Goal: Task Accomplishment & Management: Use online tool/utility

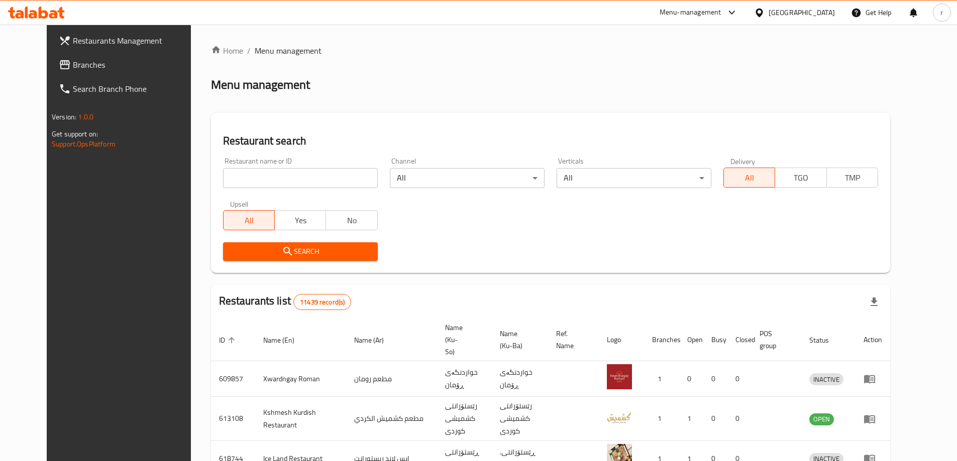
click at [73, 59] on span "Branches" at bounding box center [136, 65] width 126 height 12
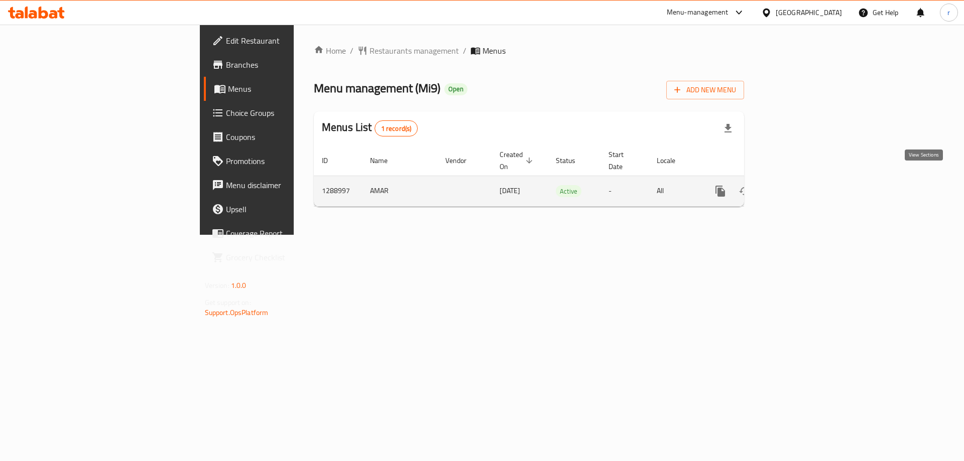
click at [799, 185] on icon "enhanced table" at bounding box center [793, 191] width 12 height 12
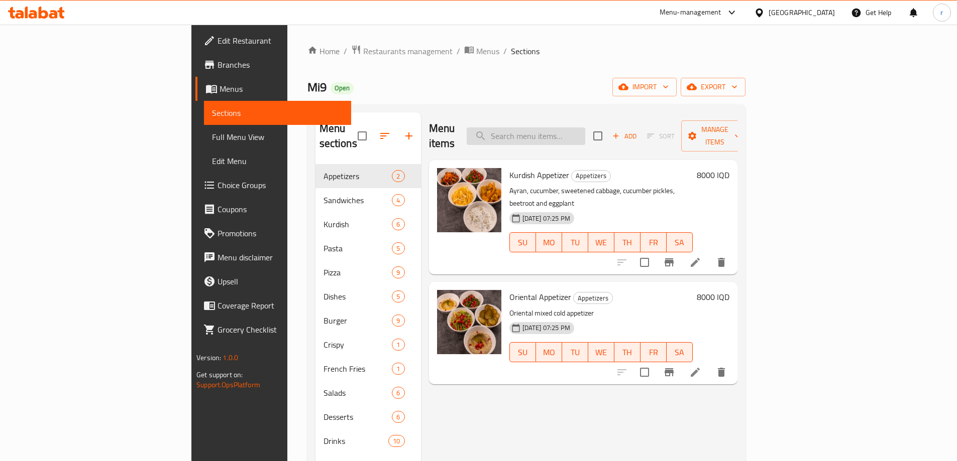
click at [574, 128] on input "search" at bounding box center [526, 137] width 119 height 18
paste input "Double Beef Burger With Fries"
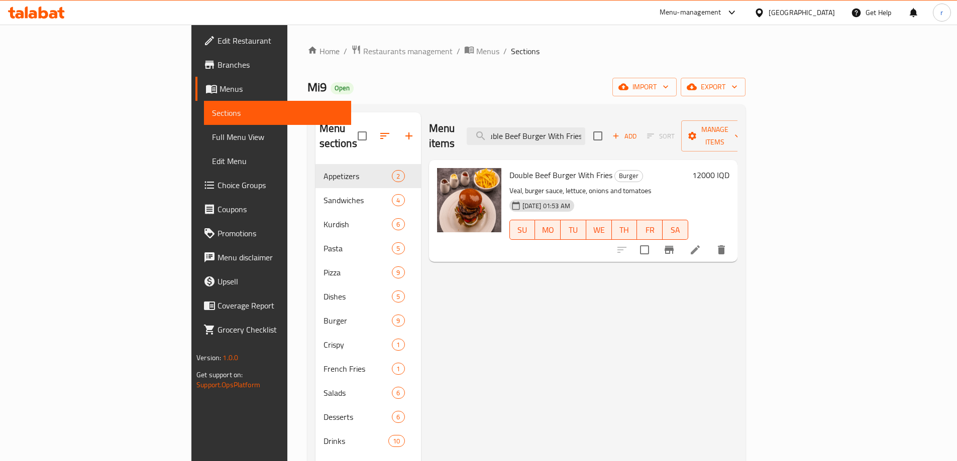
type input "Double Beef Burger With Fries"
click at [701, 244] on icon at bounding box center [695, 250] width 12 height 12
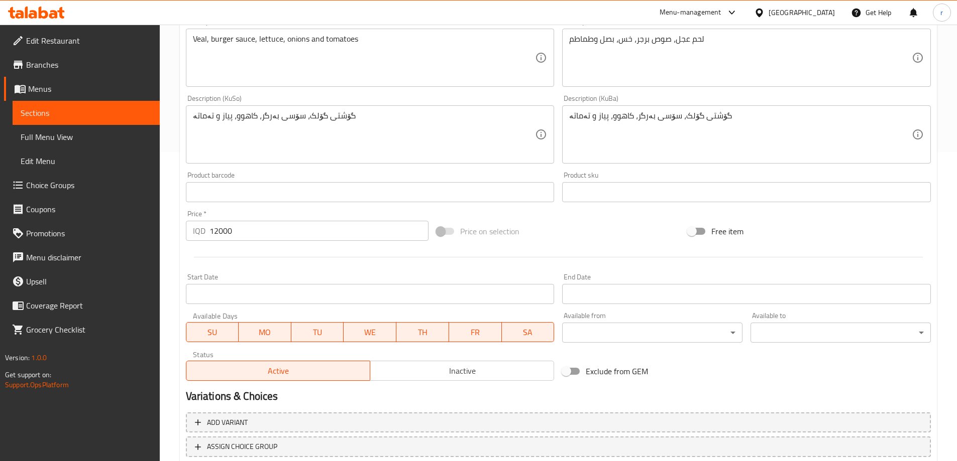
scroll to position [211, 0]
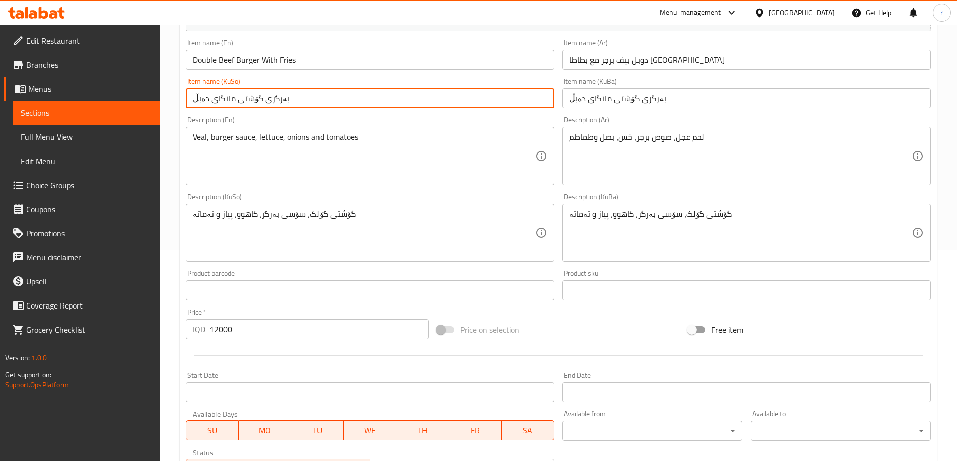
click at [295, 96] on input "بەرگری گۆشتی مانگای دەبڵ" at bounding box center [370, 98] width 369 height 20
type input "بەرگری گۆشتی مانگای دەبڵ لەگەڵ فینگەر"
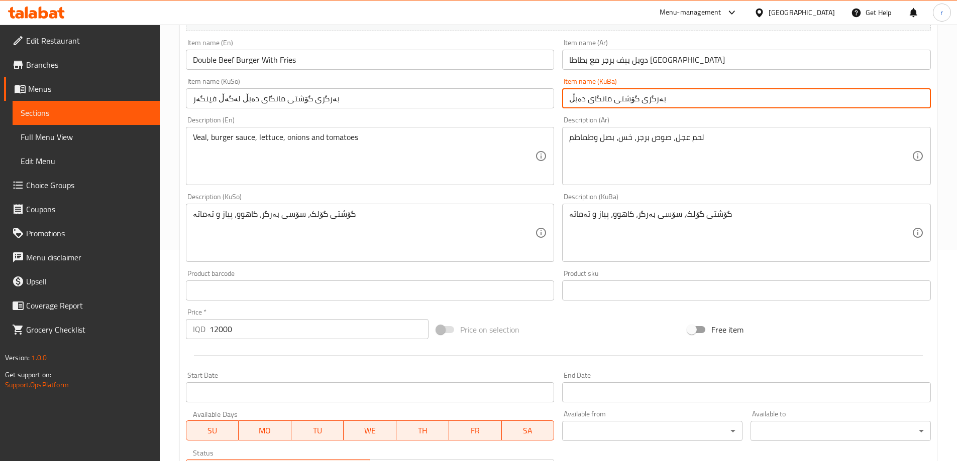
paste input "لەگەڵ فینگەر"
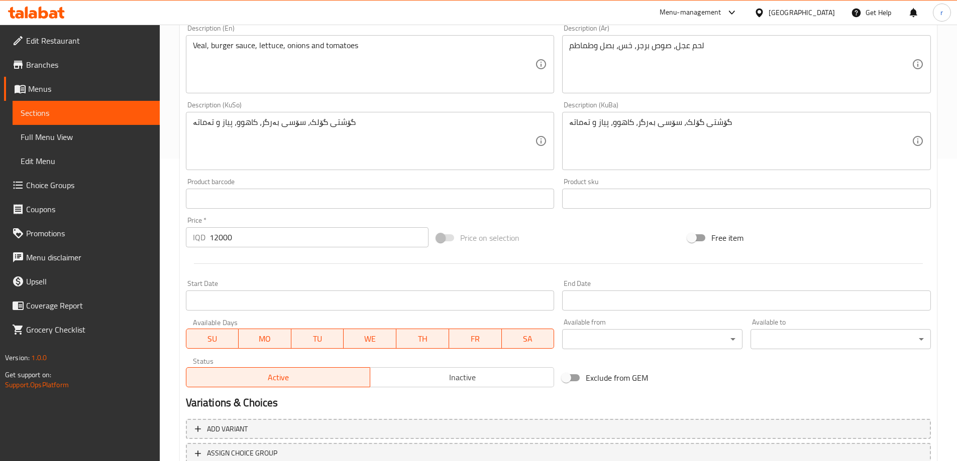
scroll to position [378, 0]
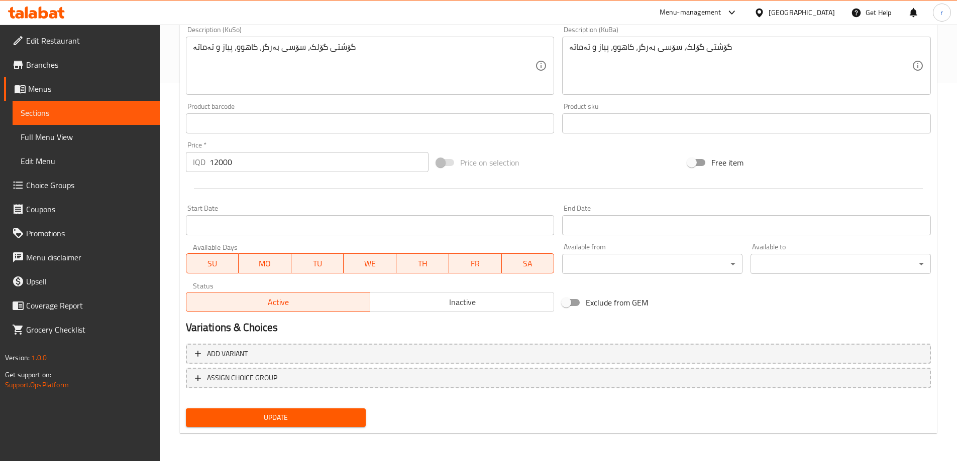
type input "بەرگری گۆشتی مانگای دەبڵ لەگەڵ فینگەر"
click at [325, 413] on span "Update" at bounding box center [276, 418] width 164 height 13
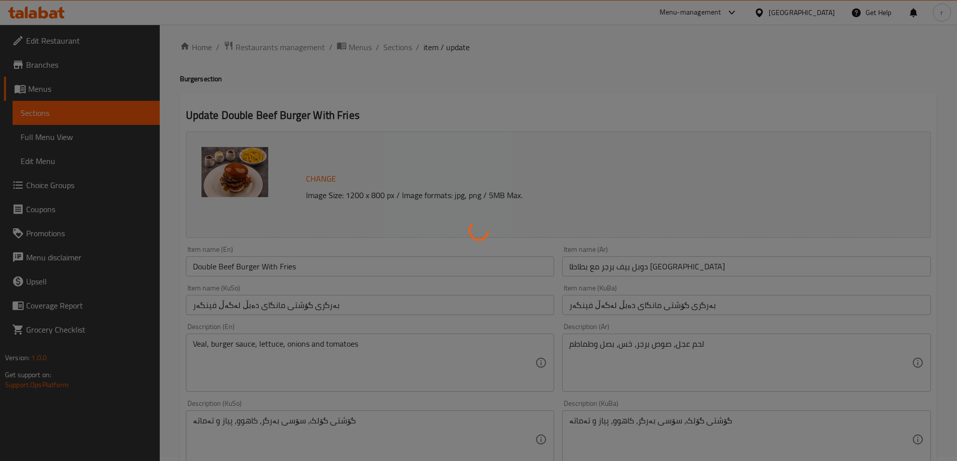
scroll to position [0, 0]
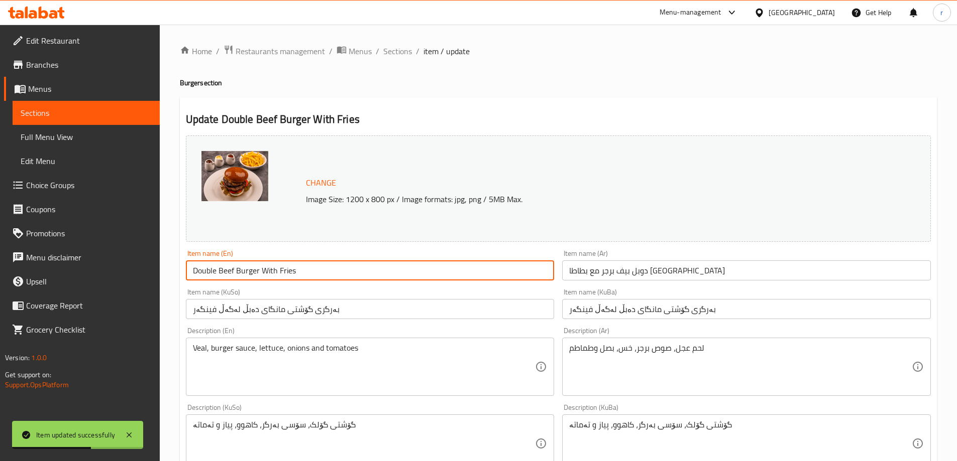
drag, startPoint x: 316, startPoint y: 271, endPoint x: 101, endPoint y: 266, distance: 214.5
click at [101, 266] on div "Edit Restaurant Branches Menus Sections Full Menu View Edit Menu Choice Groups …" at bounding box center [478, 432] width 957 height 815
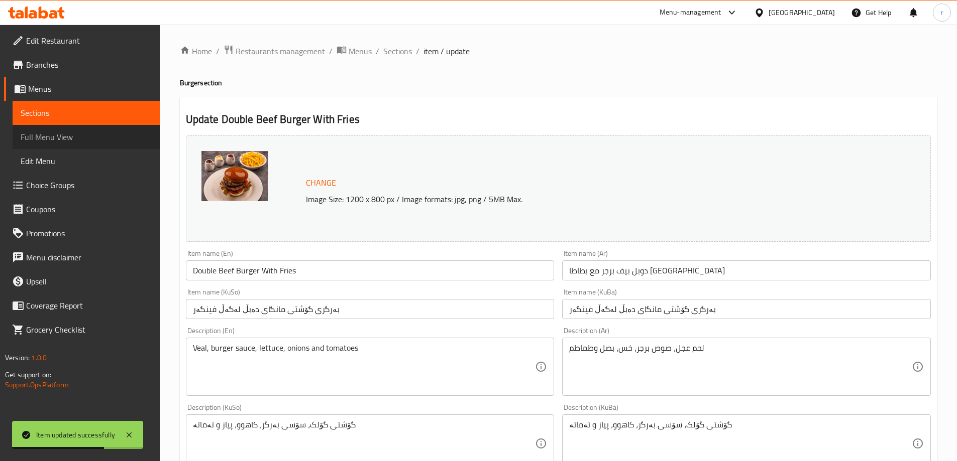
click at [78, 135] on span "Full Menu View" at bounding box center [86, 137] width 131 height 12
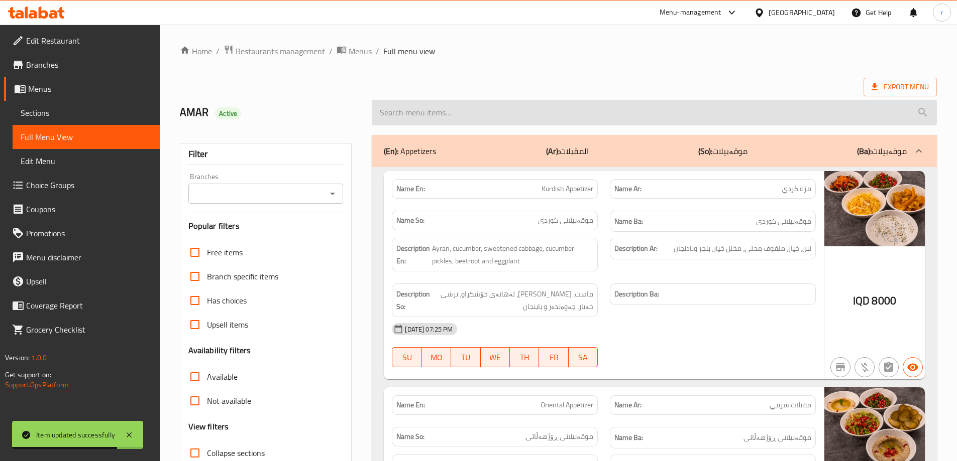
click at [403, 113] on input "search" at bounding box center [654, 113] width 565 height 26
paste input "Double Beef Burger With Fries"
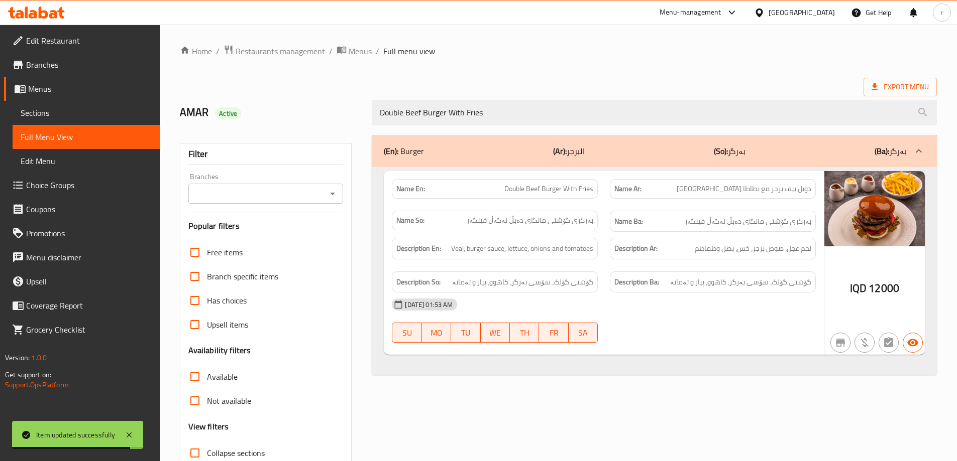
type input "Double Beef Burger With Fries"
click at [253, 188] on input "Branches" at bounding box center [257, 194] width 133 height 14
click at [252, 238] on li "Mi9, Nawroz" at bounding box center [264, 237] width 155 height 18
type input "Mi9, Nawroz"
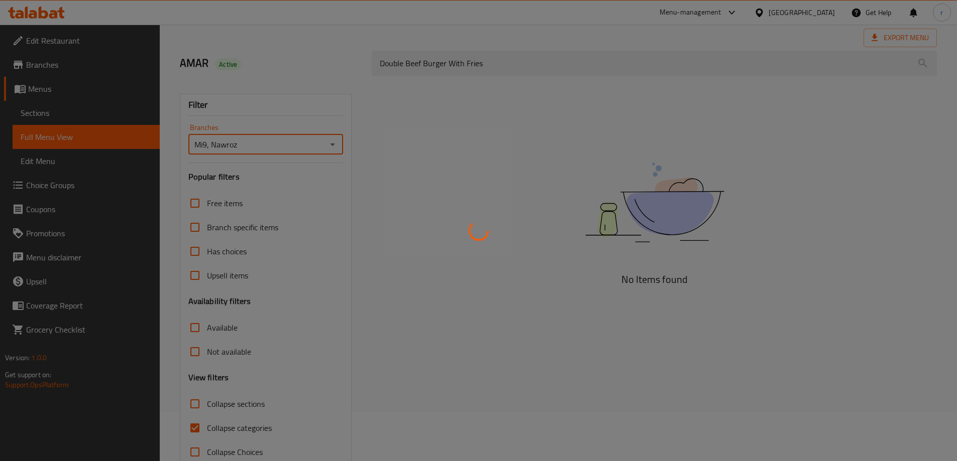
scroll to position [73, 0]
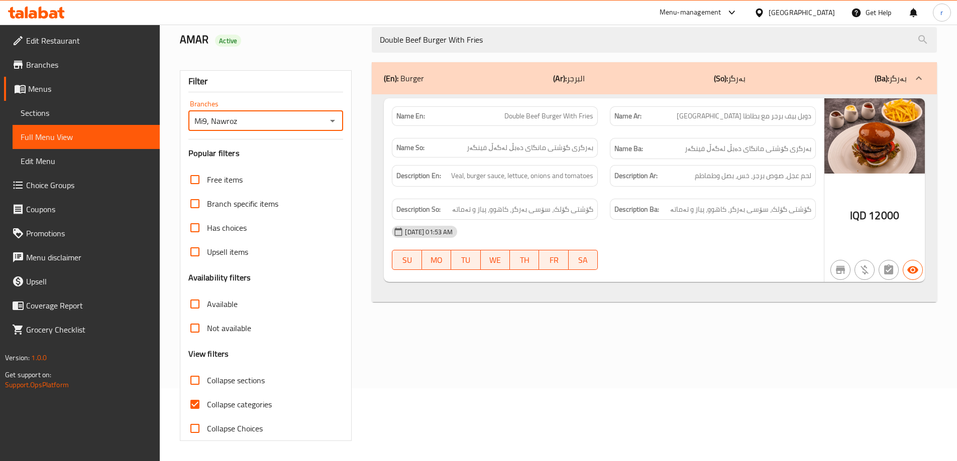
click at [242, 405] on span "Collapse categories" at bounding box center [239, 405] width 65 height 12
click at [207, 405] on input "Collapse categories" at bounding box center [195, 405] width 24 height 24
checkbox input "false"
click at [49, 11] on icon at bounding box center [36, 13] width 57 height 12
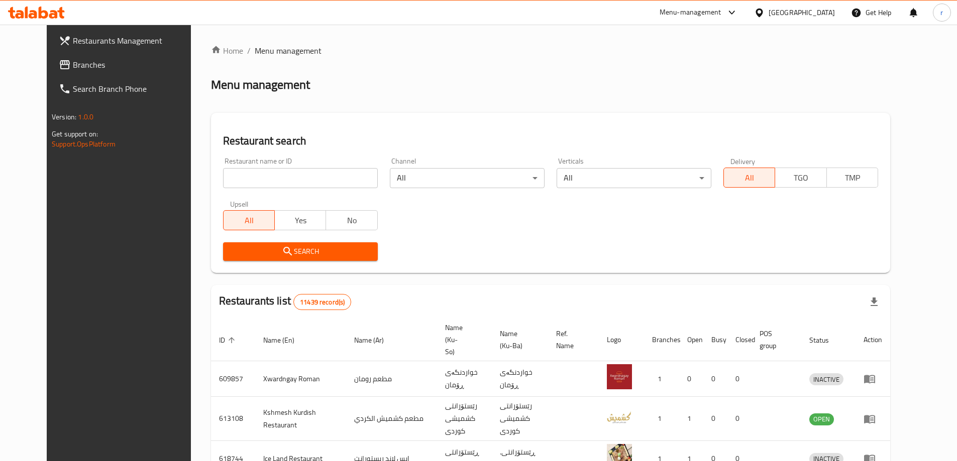
click at [223, 183] on input "search" at bounding box center [300, 178] width 155 height 20
paste input "656871"
type input "656871"
click at [239, 243] on button "Search" at bounding box center [300, 252] width 155 height 19
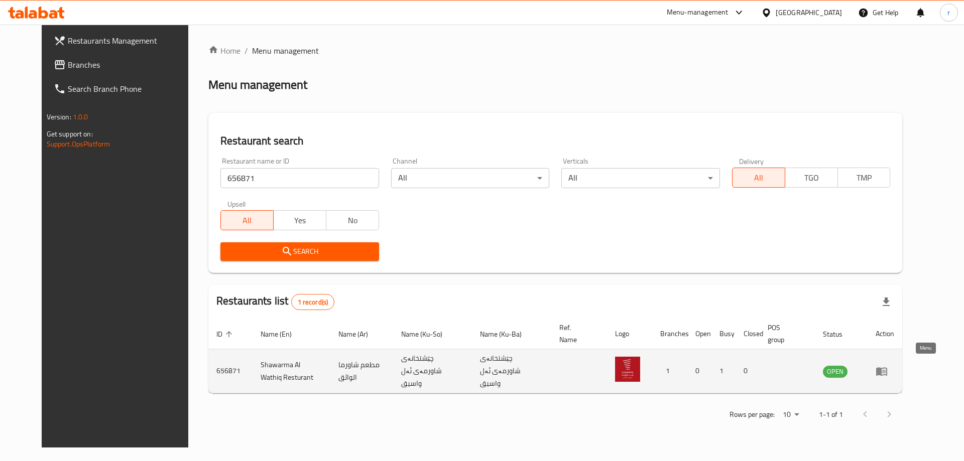
click at [887, 369] on icon "enhanced table" at bounding box center [881, 372] width 11 height 9
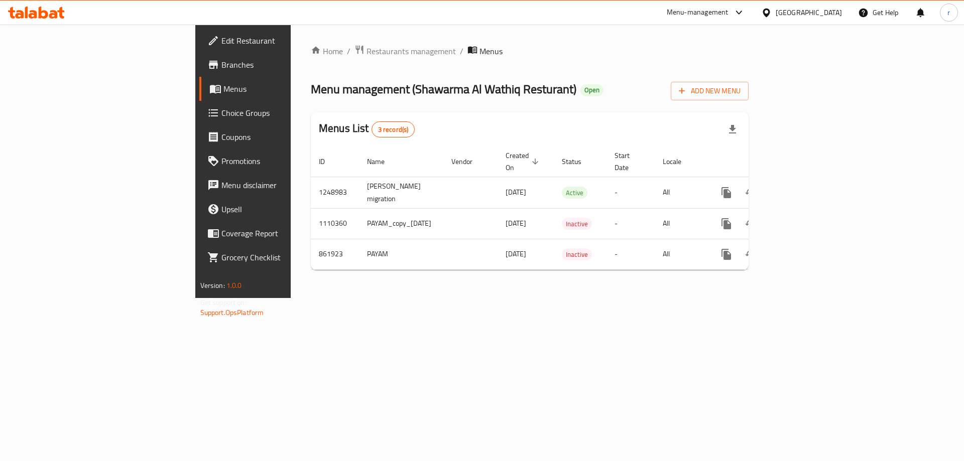
click at [207, 60] on icon at bounding box center [213, 65] width 12 height 12
click at [59, 12] on icon at bounding box center [60, 13] width 7 height 12
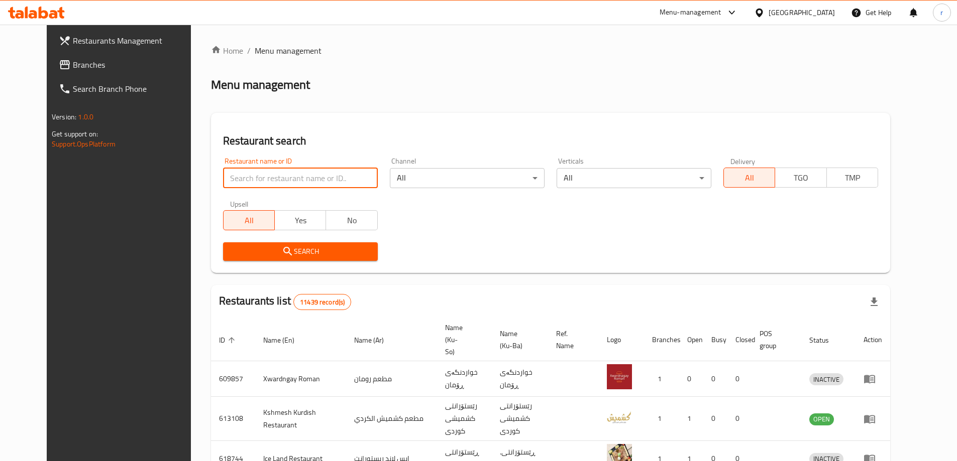
click at [228, 187] on input "search" at bounding box center [300, 178] width 155 height 20
paste input "656871"
type input "656871"
click at [274, 254] on span "Search" at bounding box center [300, 252] width 139 height 13
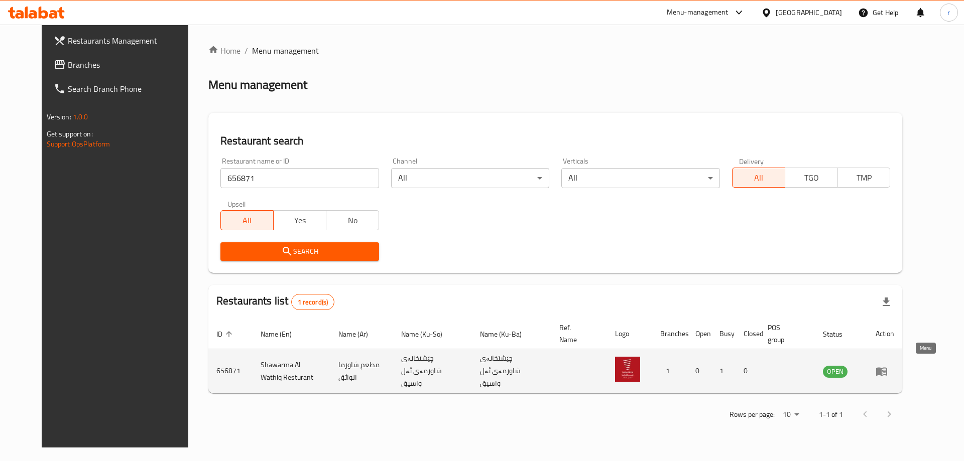
click at [888, 372] on icon "enhanced table" at bounding box center [882, 372] width 12 height 12
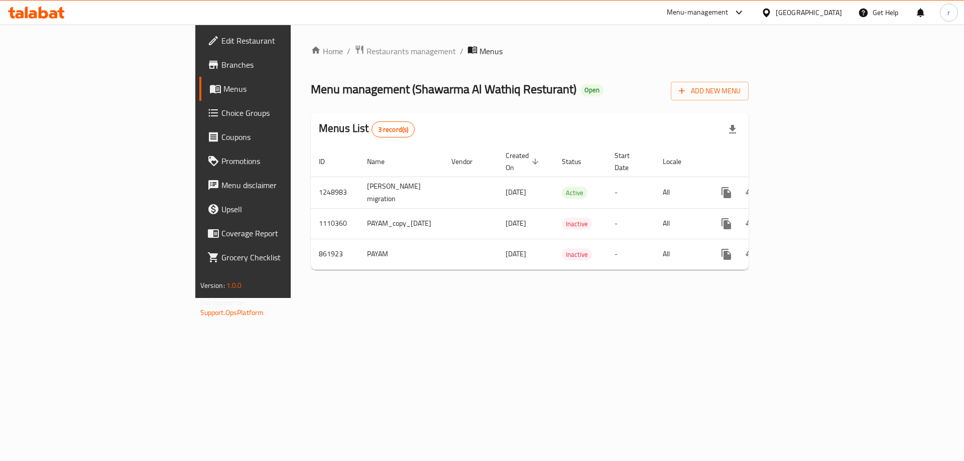
click at [221, 66] on span "Branches" at bounding box center [284, 65] width 127 height 12
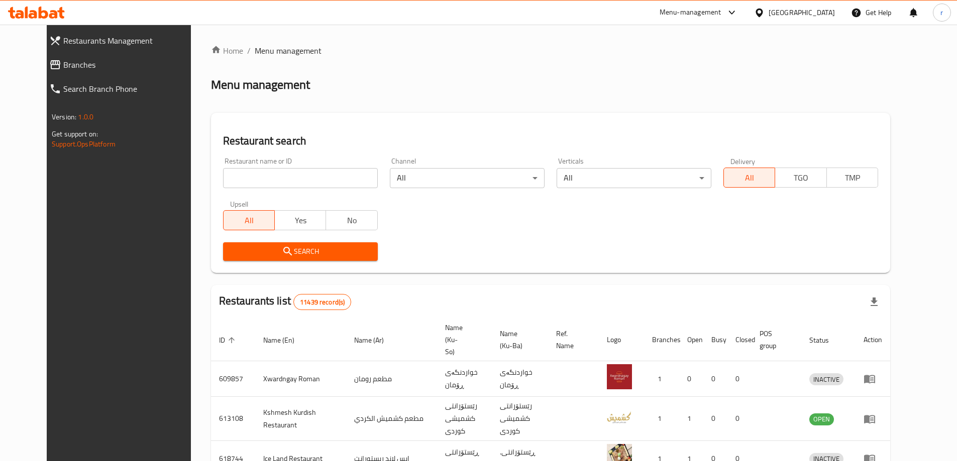
click at [223, 179] on input "search" at bounding box center [300, 178] width 155 height 20
paste input "713675"
type input "713675"
click at [244, 256] on span "Search" at bounding box center [300, 252] width 139 height 13
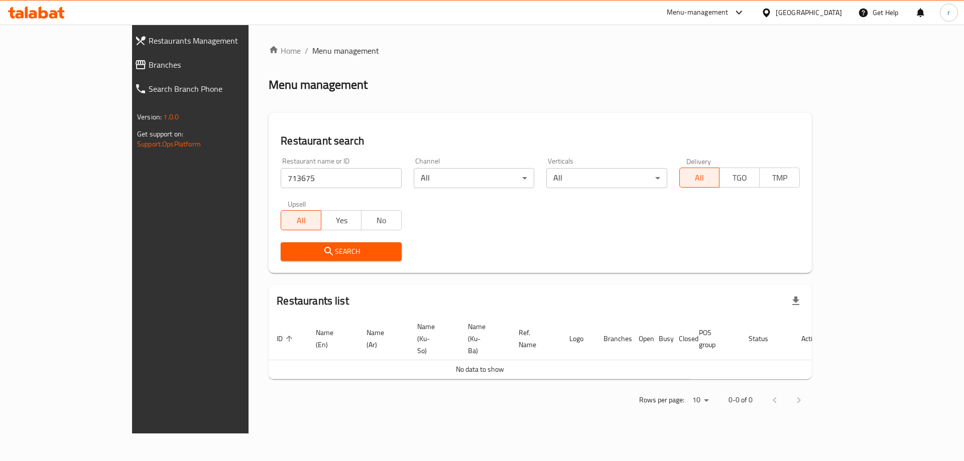
click at [149, 71] on span "Branches" at bounding box center [217, 65] width 137 height 12
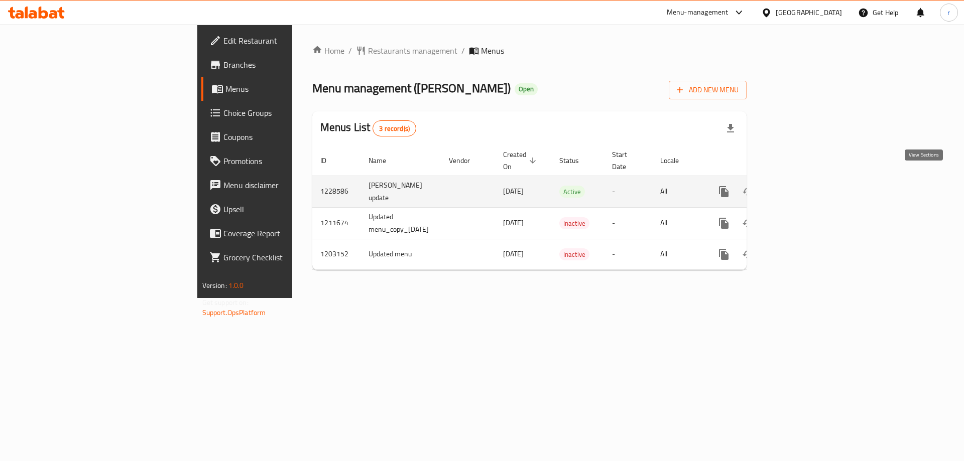
click at [802, 186] on icon "enhanced table" at bounding box center [796, 192] width 12 height 12
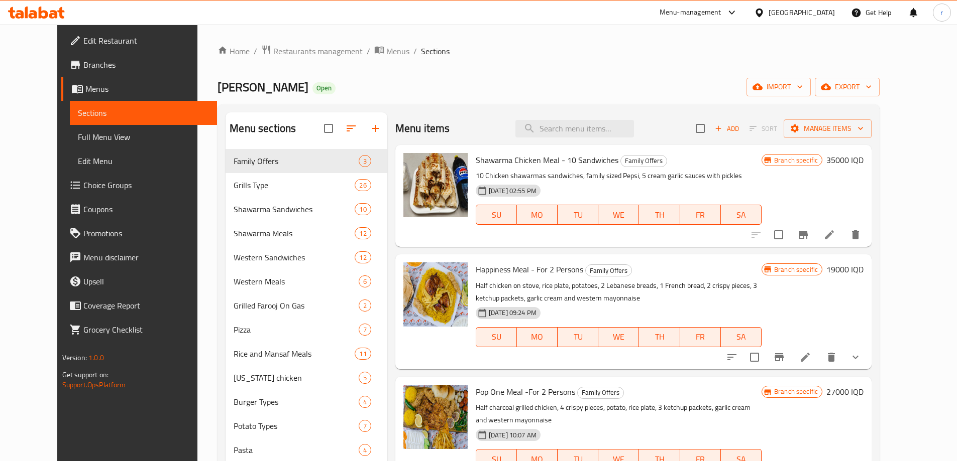
click at [78, 133] on span "Full Menu View" at bounding box center [143, 137] width 131 height 12
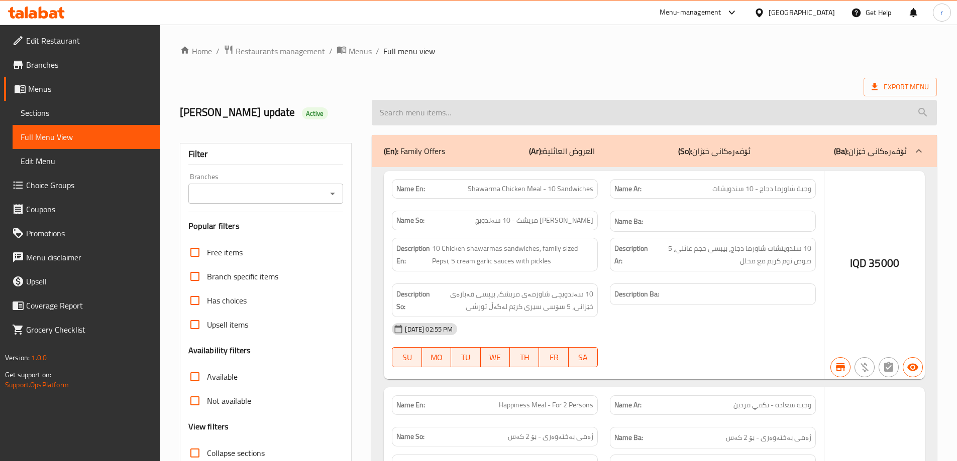
click at [465, 109] on input "search" at bounding box center [654, 113] width 565 height 26
click at [450, 118] on input "search" at bounding box center [654, 113] width 565 height 26
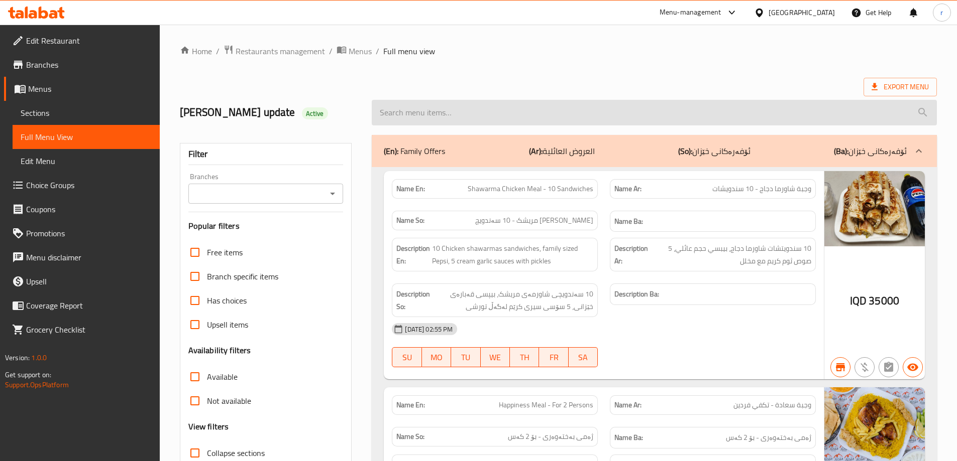
paste input "10 Pieces of KFC Broasted Chicken"
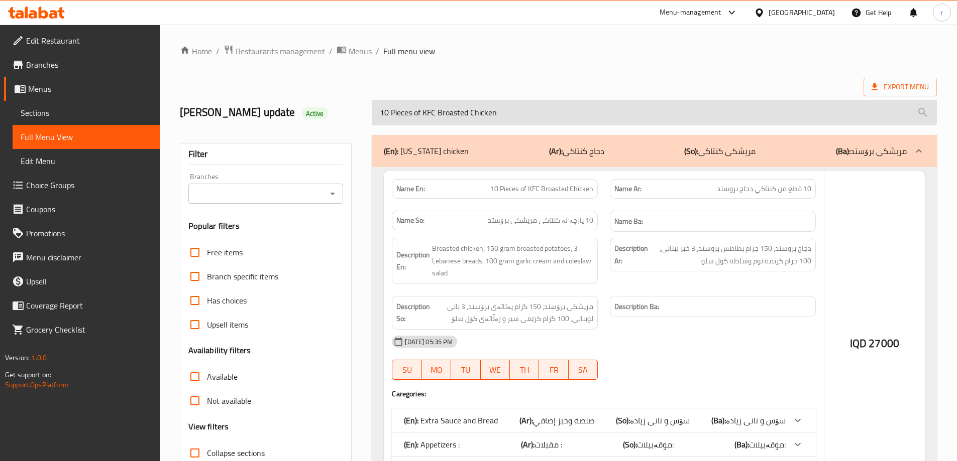
click at [437, 115] on input "10 Pieces of KFC Broasted Chicken" at bounding box center [654, 113] width 565 height 26
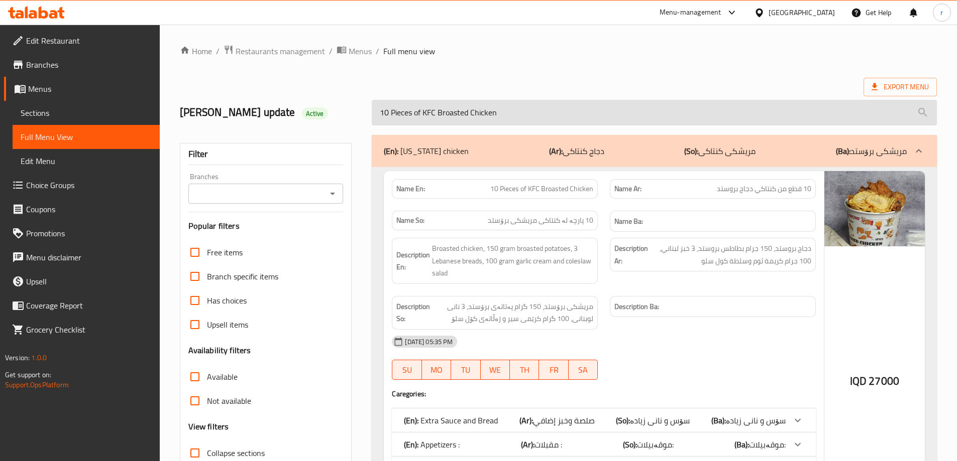
paste input "10 Pieces of KFC Broasted Chicken"
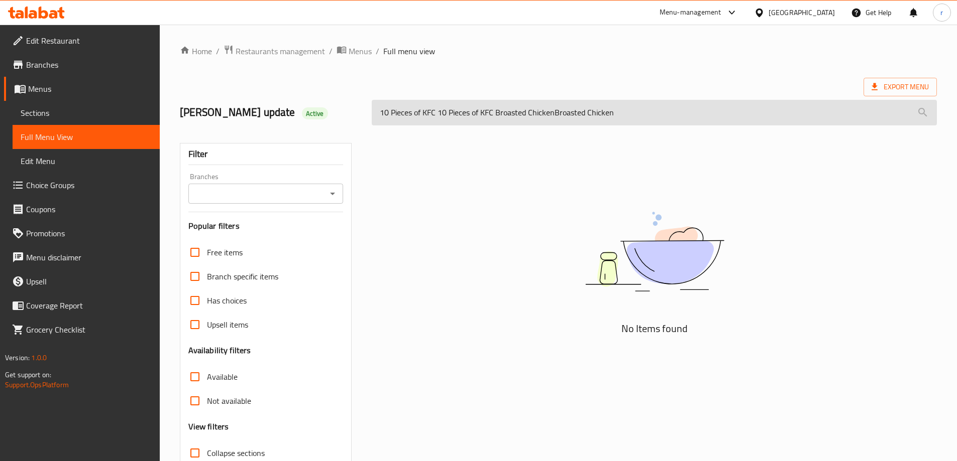
click at [469, 121] on input "10 Pieces of KFC 10 Pieces of KFC Broasted ChickenBroasted Chicken" at bounding box center [654, 113] width 565 height 26
paste input "search"
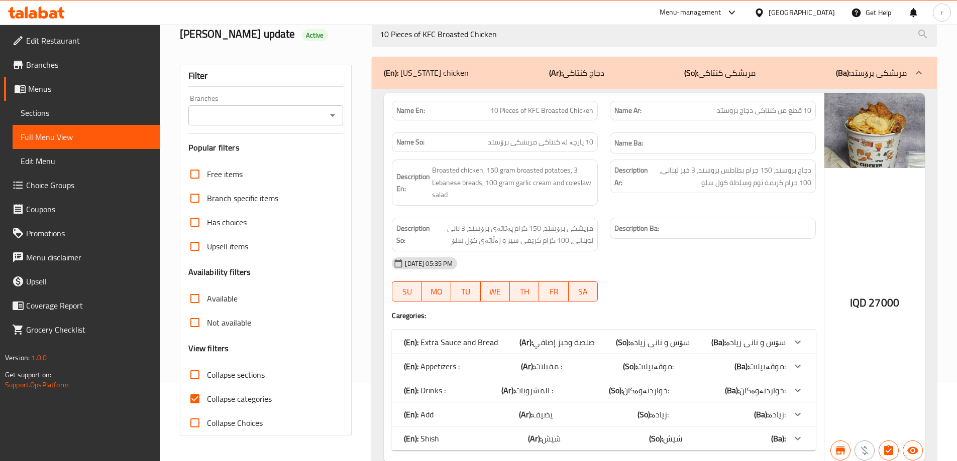
scroll to position [120, 0]
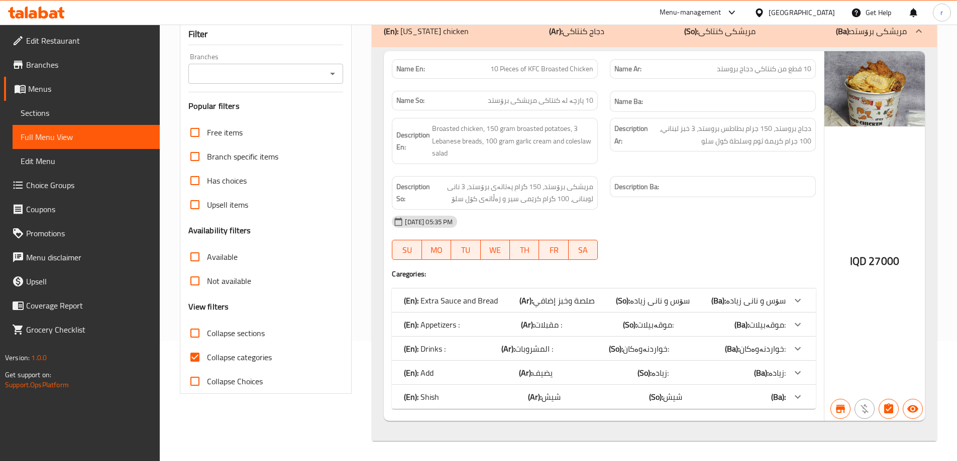
type input "10 Pieces of KFC Broasted Chicken"
click at [225, 354] on span "Collapse categories" at bounding box center [239, 358] width 65 height 12
click at [207, 354] on input "Collapse categories" at bounding box center [195, 357] width 24 height 24
checkbox input "false"
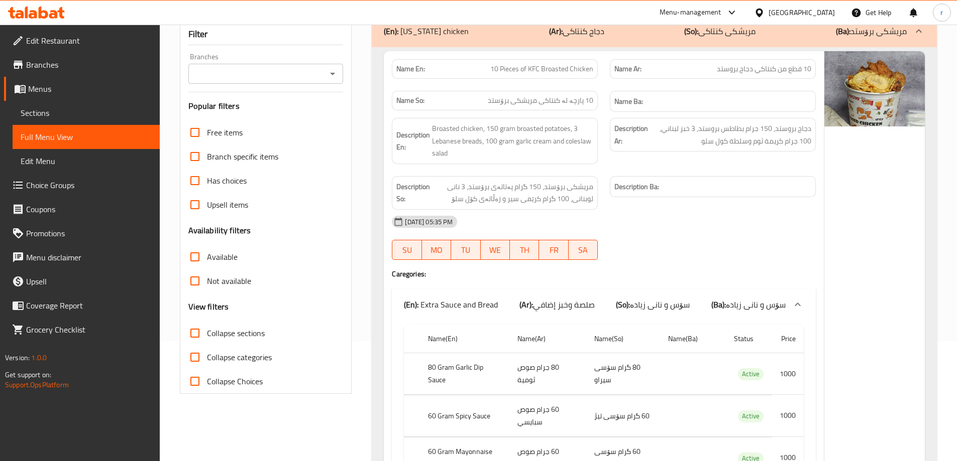
click at [232, 65] on div "Branches" at bounding box center [265, 74] width 155 height 20
click at [239, 74] on input "Branches" at bounding box center [257, 74] width 133 height 14
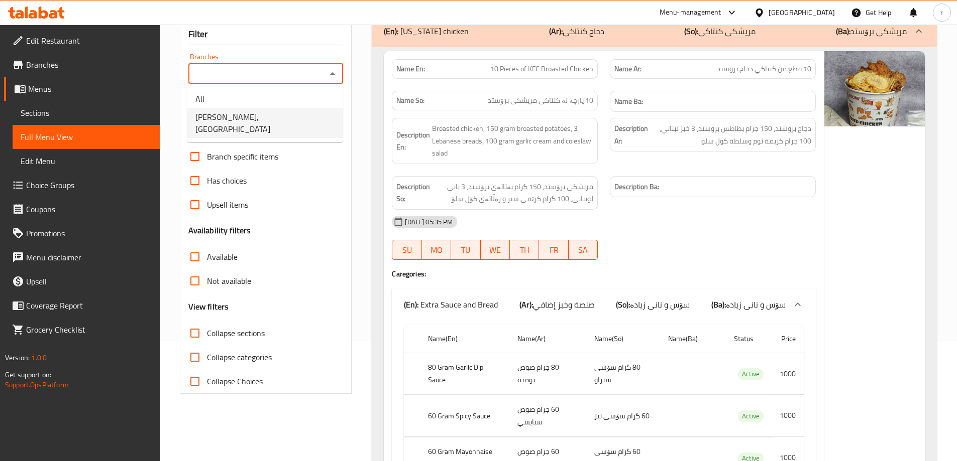
click at [249, 113] on span "Dhaif Almukhtar, Bakhtiary" at bounding box center [264, 123] width 139 height 24
type input "Dhaif Almukhtar, Bakhtiary"
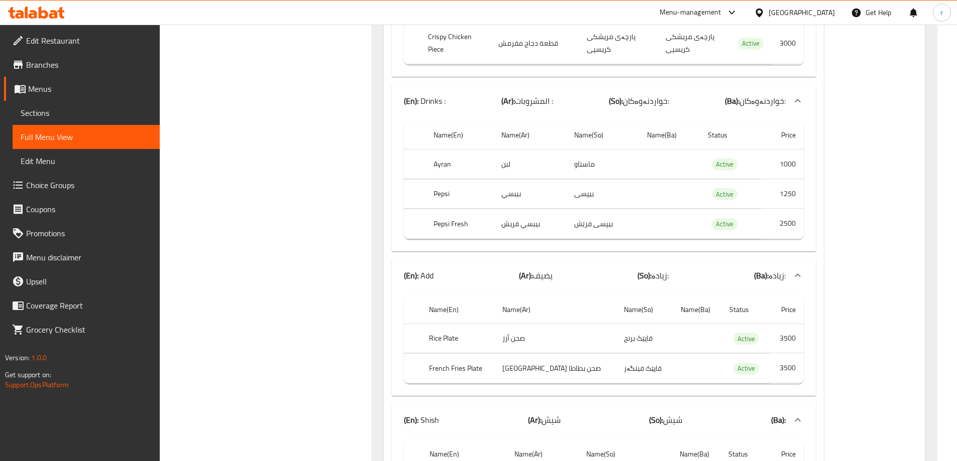
scroll to position [0, 0]
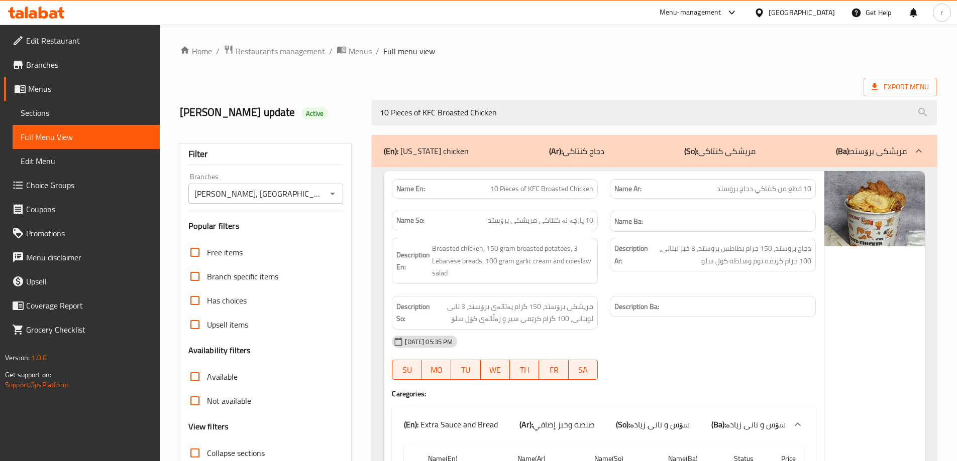
drag, startPoint x: 450, startPoint y: 112, endPoint x: 337, endPoint y: 116, distance: 112.5
click at [337, 116] on div "lara's update Active 10 Pieces of KFC Broasted Chicken" at bounding box center [558, 112] width 769 height 45
paste input "Mansaf Falafel Meal"
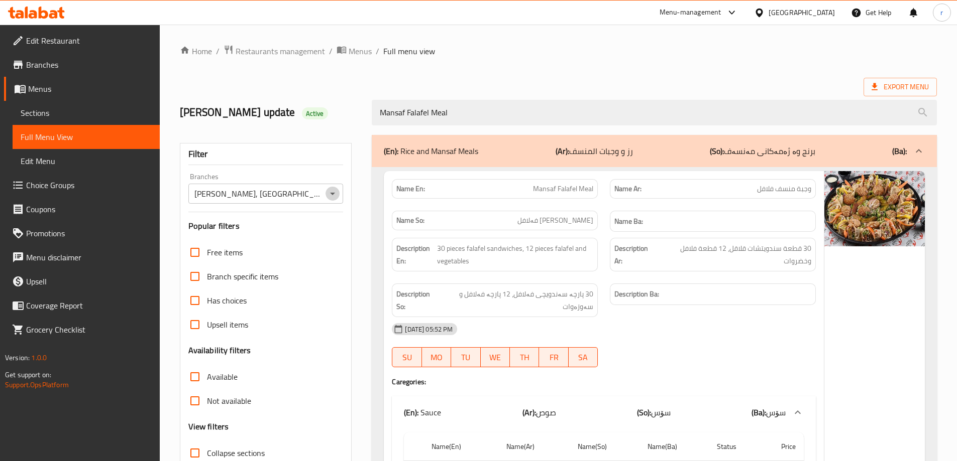
click at [331, 192] on icon "Open" at bounding box center [332, 194] width 12 height 12
type input "Mansaf Falafel Meal"
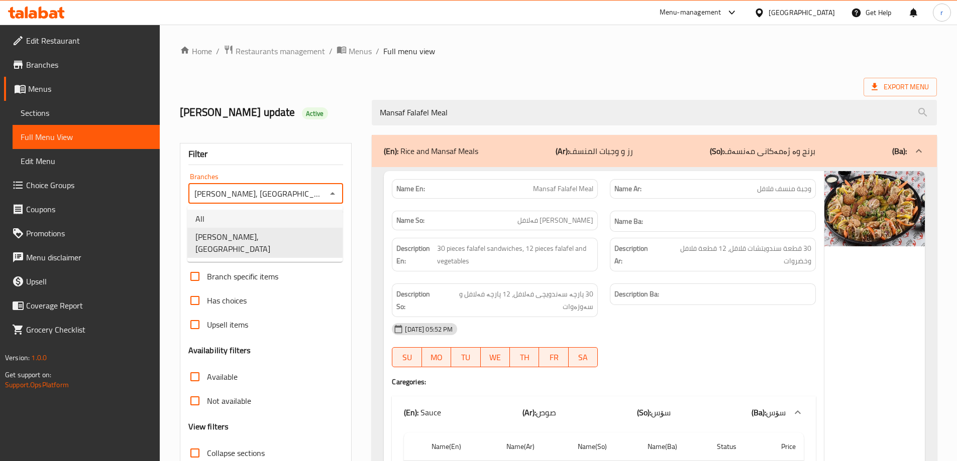
click at [283, 211] on li "All" at bounding box center [264, 219] width 155 height 18
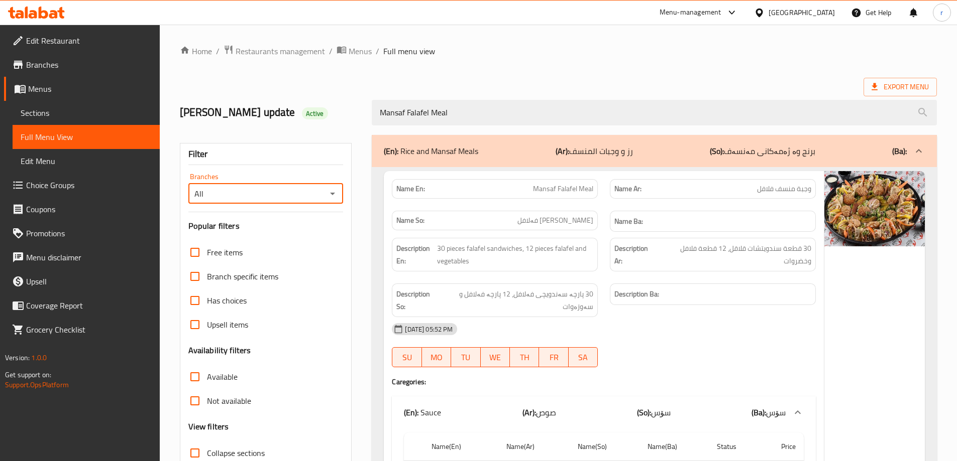
click at [333, 197] on icon "Open" at bounding box center [332, 194] width 12 height 12
click at [297, 240] on li "Dhaif Almukhtar, Bakhtiary" at bounding box center [264, 243] width 155 height 30
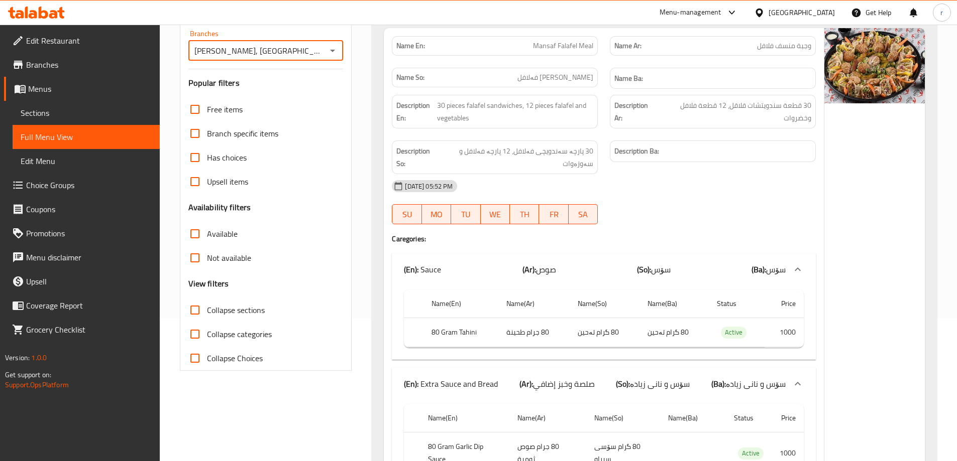
scroll to position [84, 0]
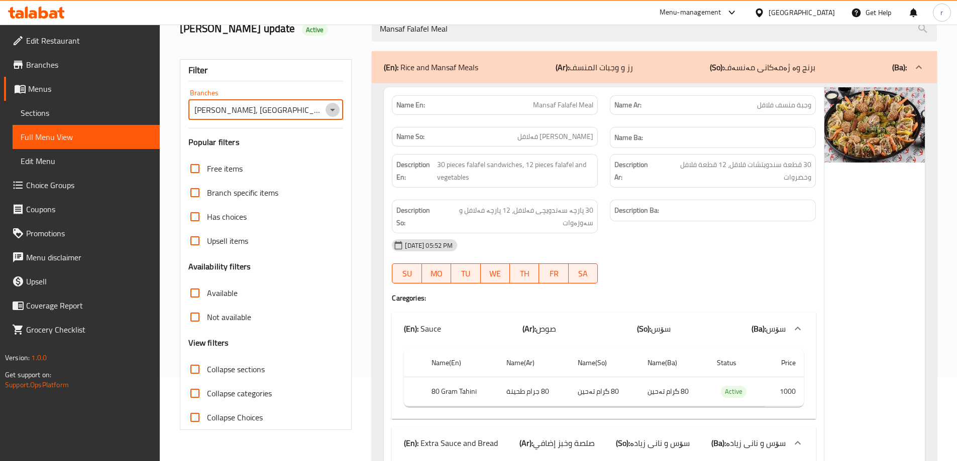
click at [329, 108] on icon "Open" at bounding box center [332, 110] width 12 height 12
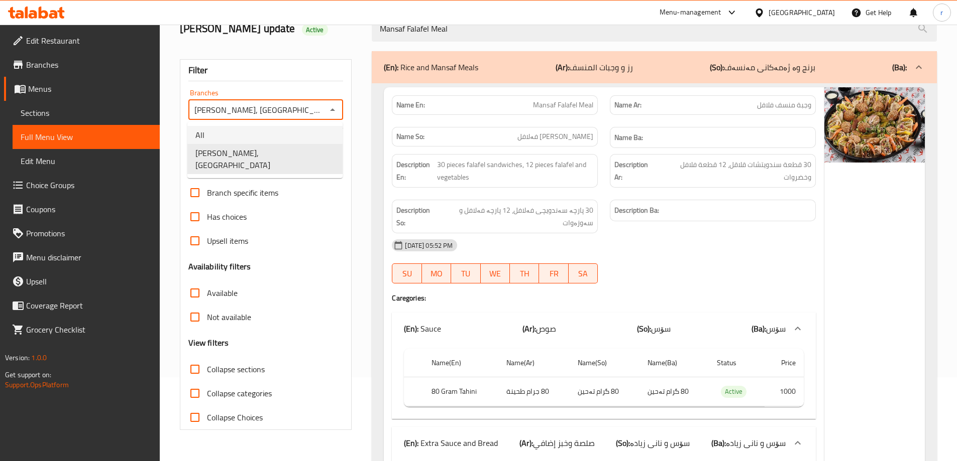
click at [281, 137] on li "All" at bounding box center [264, 135] width 155 height 18
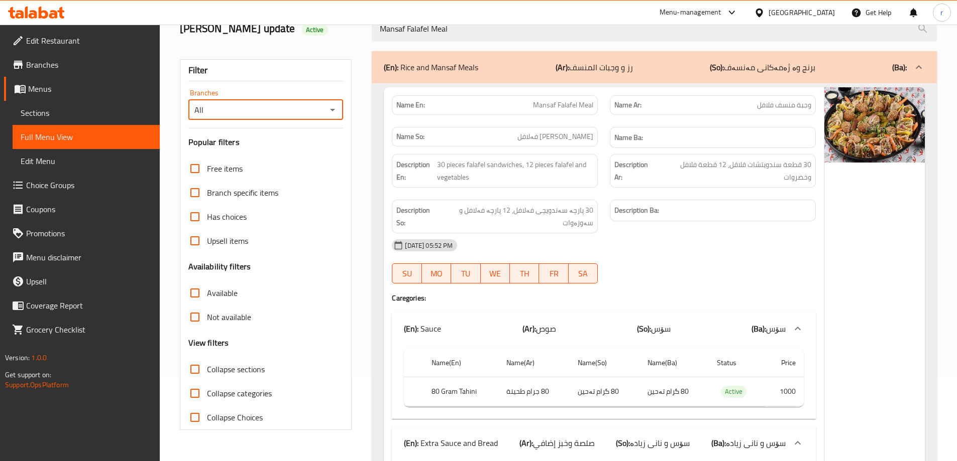
click at [331, 114] on icon "Open" at bounding box center [332, 110] width 12 height 12
click at [275, 158] on span "Dhaif Almukhtar, Bakhtiary" at bounding box center [264, 159] width 139 height 24
type input "Dhaif Almukhtar, Bakhtiary"
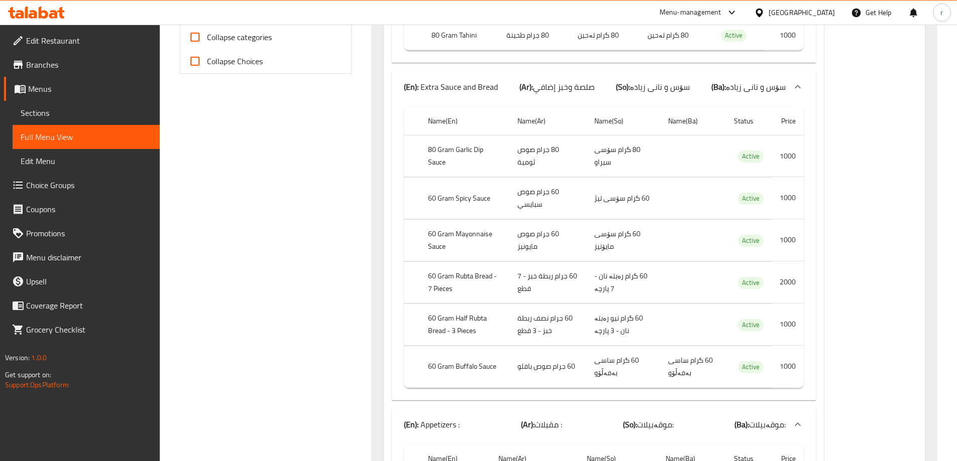
scroll to position [0, 0]
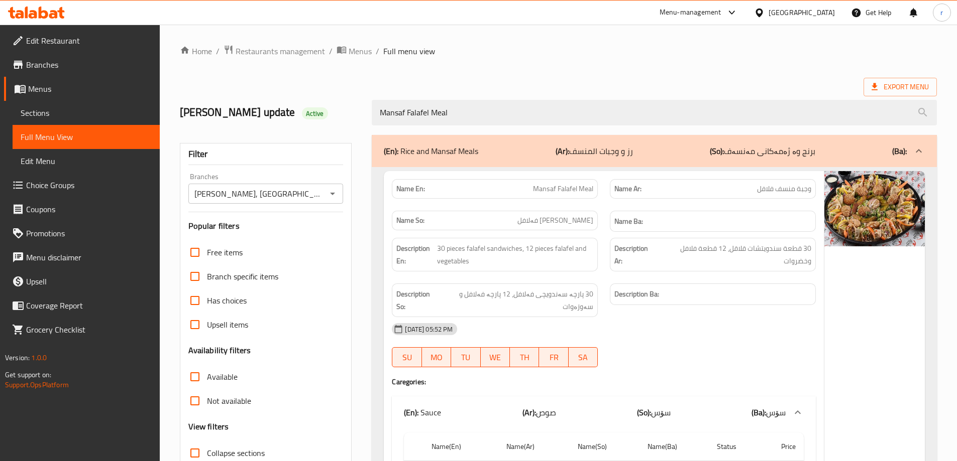
drag, startPoint x: 473, startPoint y: 115, endPoint x: 318, endPoint y: 127, distance: 154.6
click at [318, 127] on div "lara's update Active Mansaf Falafel Meal" at bounding box center [558, 112] width 769 height 45
paste input "Chicken And Meat Shawarma Meal - 15 Chicken Pieces And 15 Meat Pieces With Peps…"
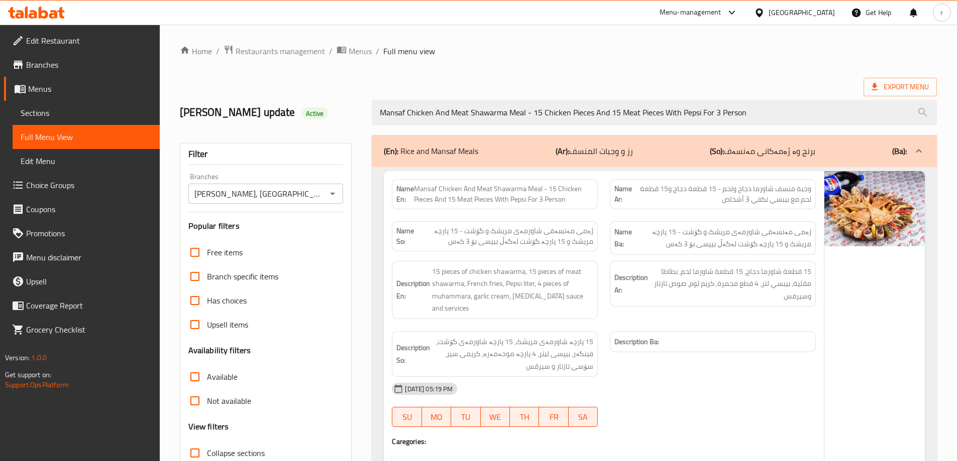
click at [334, 192] on icon "Open" at bounding box center [332, 194] width 12 height 12
type input "Mansaf Chicken And Meat Shawarma Meal - 15 Chicken Pieces And 15 Meat Pieces Wi…"
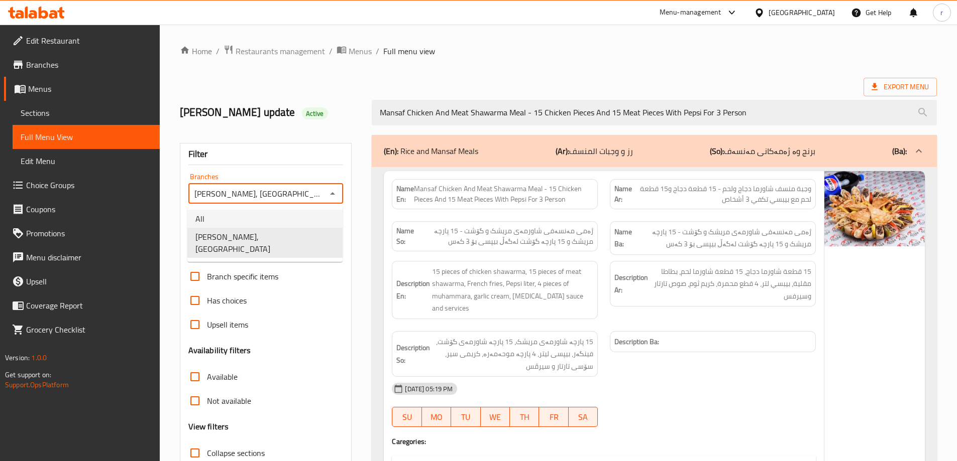
click at [291, 219] on li "All" at bounding box center [264, 219] width 155 height 18
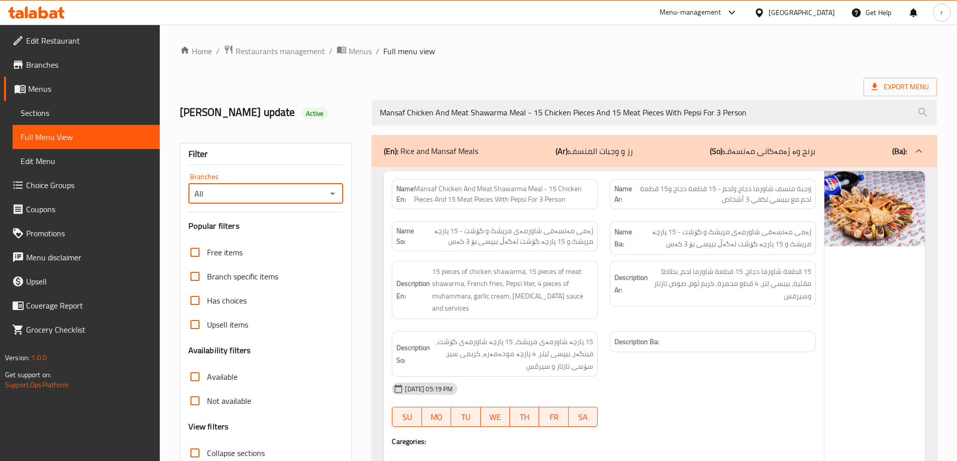
click at [332, 197] on icon "Open" at bounding box center [332, 194] width 12 height 12
click at [301, 243] on li "Dhaif Almukhtar, Bakhtiary" at bounding box center [264, 243] width 155 height 30
click at [335, 199] on icon "Open" at bounding box center [332, 194] width 12 height 12
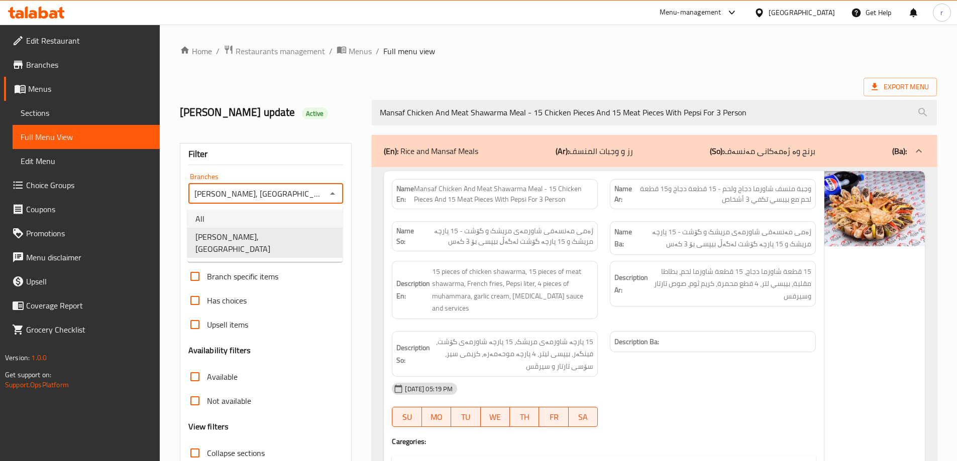
click at [298, 224] on li "All" at bounding box center [264, 219] width 155 height 18
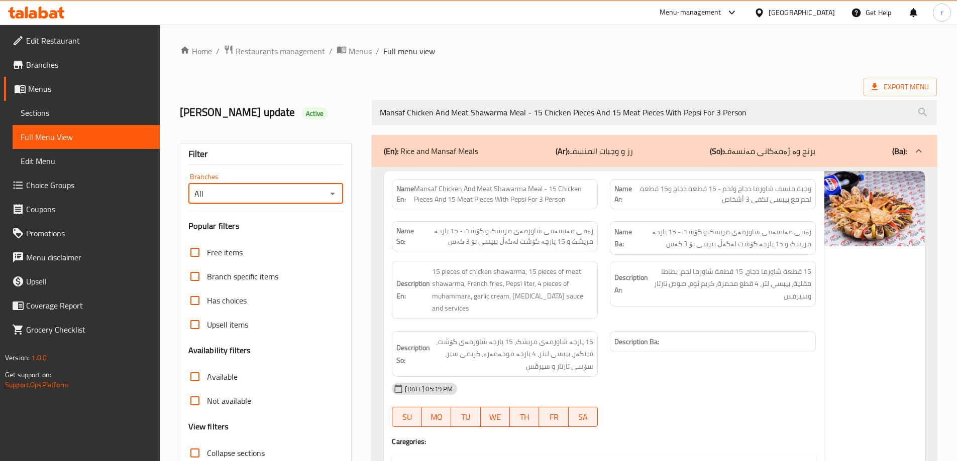
click at [331, 199] on icon "Open" at bounding box center [332, 194] width 12 height 12
click at [298, 242] on li "Dhaif Almukhtar, Bakhtiary" at bounding box center [264, 243] width 155 height 30
type input "Dhaif Almukhtar, Bakhtiary"
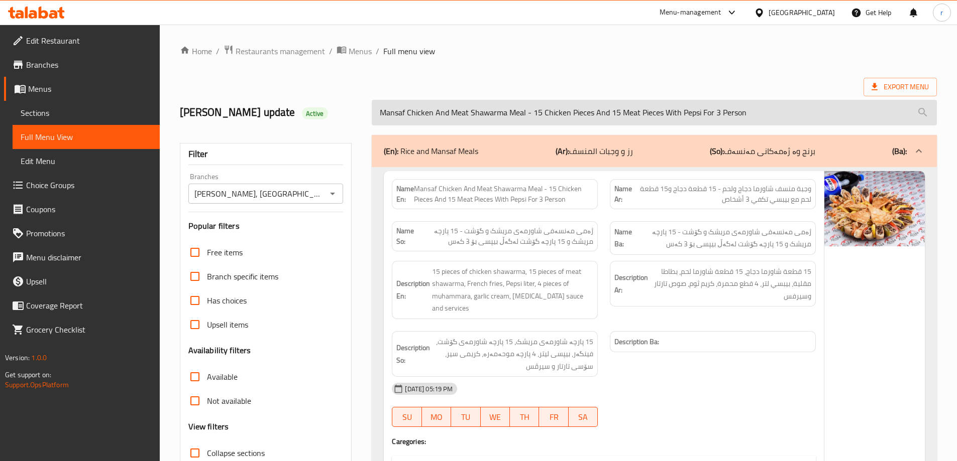
click at [556, 108] on input "Mansaf Chicken And Meat Shawarma Meal - 15 Chicken Pieces And 15 Meat Pieces Wi…" at bounding box center [654, 113] width 565 height 26
paste input "Meat Shawarma Meal - 30 Pieces With Pepsi For 3 Persons"
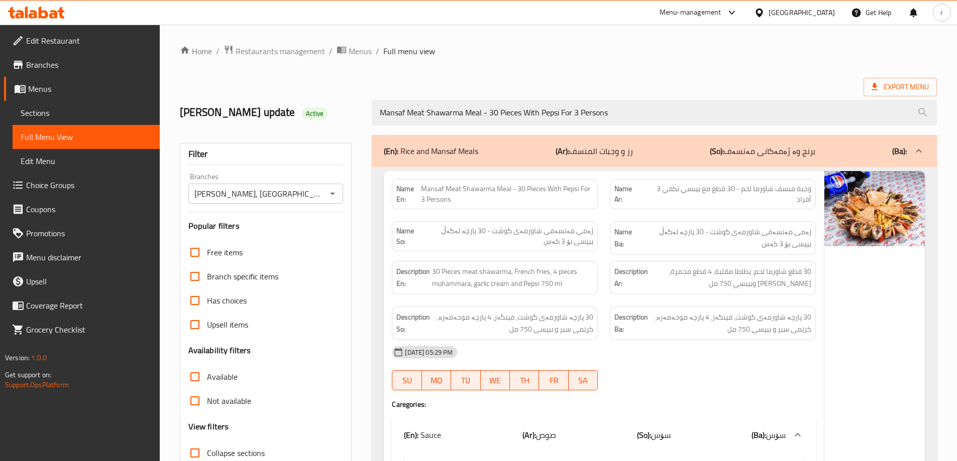
click at [330, 197] on icon "Open" at bounding box center [332, 194] width 12 height 12
type input "Mansaf Meat Shawarma Meal - 30 Pieces With Pepsi For 3 Persons"
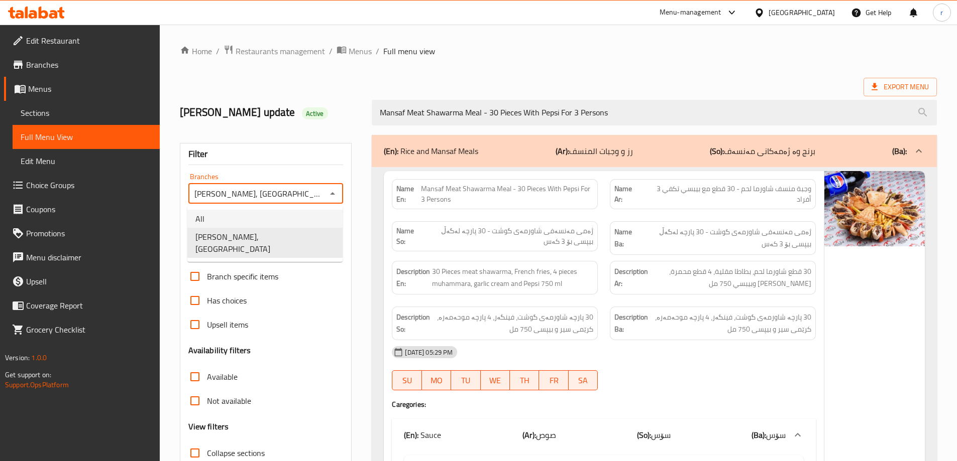
click at [280, 218] on li "All" at bounding box center [264, 219] width 155 height 18
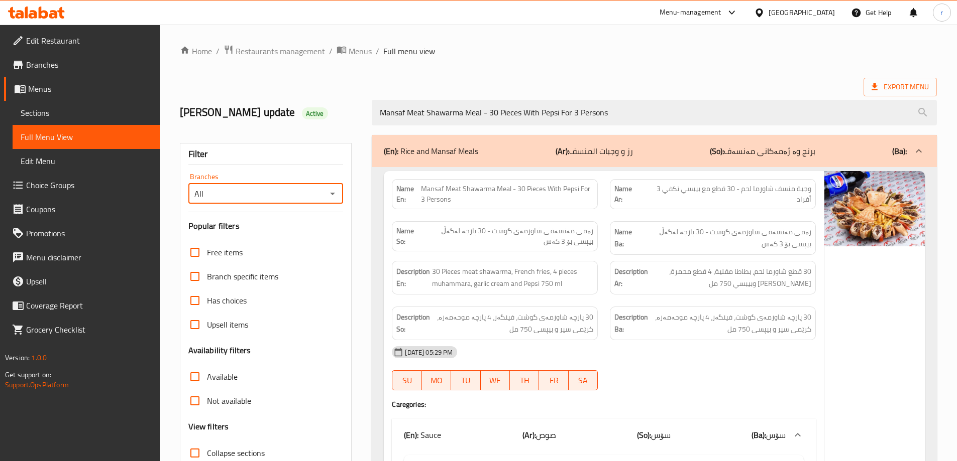
click at [333, 189] on icon "Open" at bounding box center [332, 194] width 12 height 12
click at [275, 239] on span "Dhaif Almukhtar, Bakhtiary" at bounding box center [264, 243] width 139 height 24
type input "Dhaif Almukhtar, Bakhtiary"
drag, startPoint x: 533, startPoint y: 119, endPoint x: 305, endPoint y: 114, distance: 228.0
click at [305, 114] on div "lara's update Active Mansaf Meat Shawarma Meal - 30 Pieces With Pepsi For 3 Per…" at bounding box center [558, 112] width 769 height 45
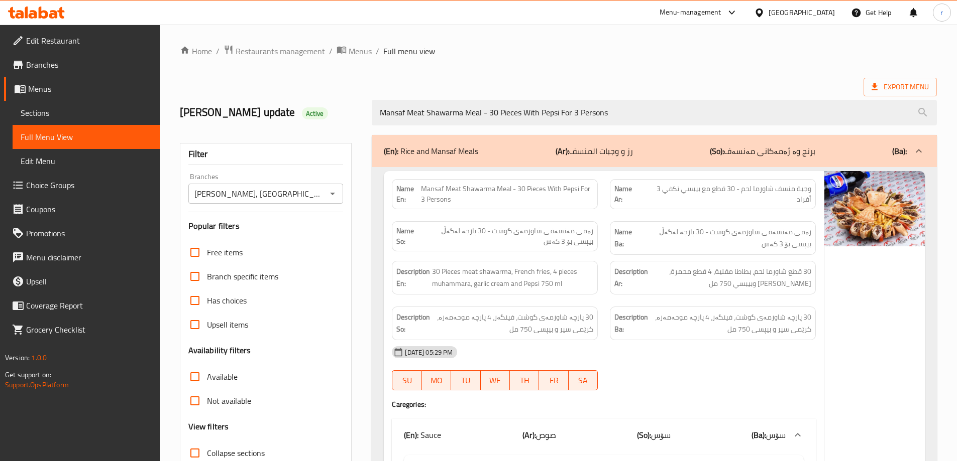
paste input "Double Arabic Chicken Shawarma Meal"
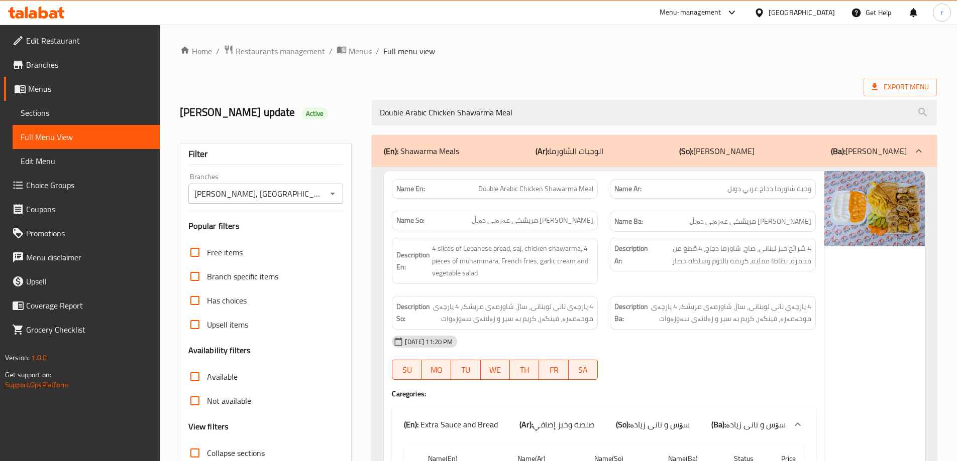
click at [333, 195] on icon "Open" at bounding box center [332, 194] width 12 height 12
type input "Double Arabic Chicken Shawarma Meal"
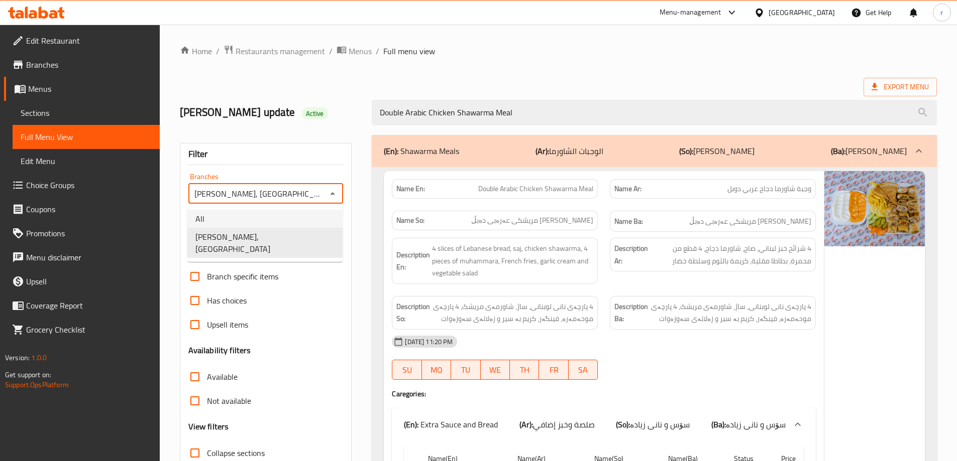
click at [308, 216] on li "All" at bounding box center [264, 219] width 155 height 18
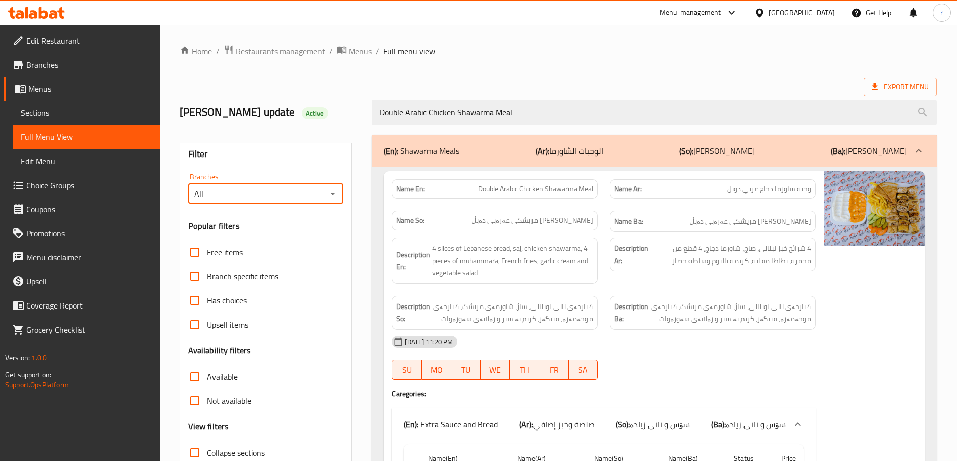
click at [334, 195] on icon "Open" at bounding box center [332, 194] width 12 height 12
click at [289, 238] on li "Dhaif Almukhtar, Bakhtiary" at bounding box center [264, 243] width 155 height 30
type input "Dhaif Almukhtar, Bakhtiary"
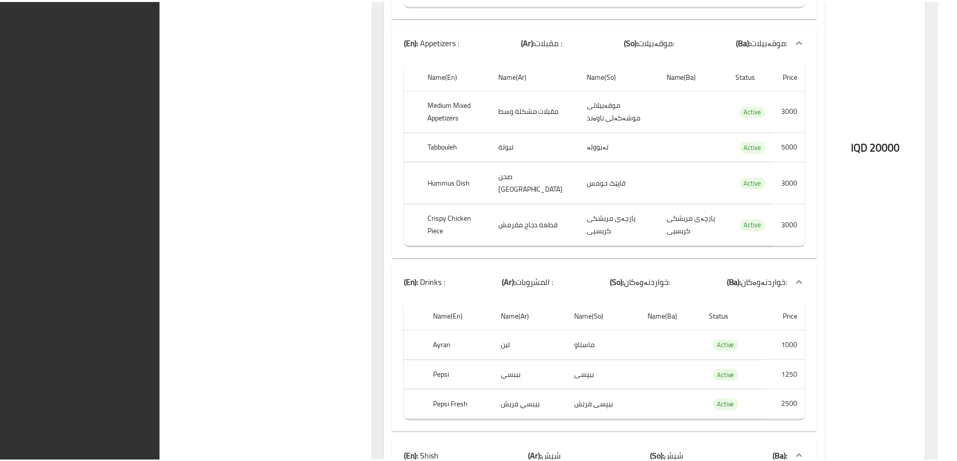
scroll to position [1082, 0]
